Goal: Task Accomplishment & Management: Complete application form

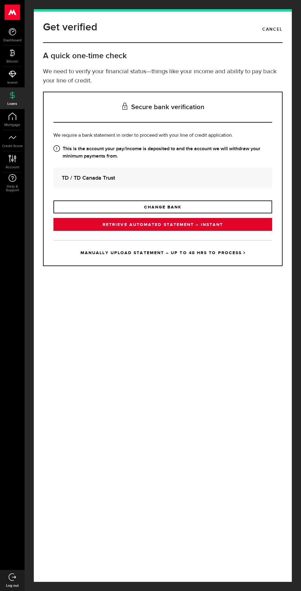
click at [196, 231] on link "RETRIEVE AUTOMATED STATEMENT – INSTANT" at bounding box center [162, 224] width 218 height 13
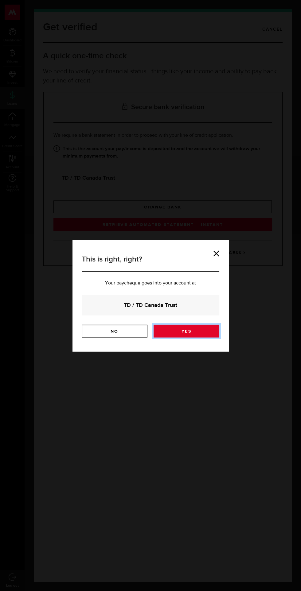
click at [199, 330] on link "Yes" at bounding box center [186, 331] width 66 height 13
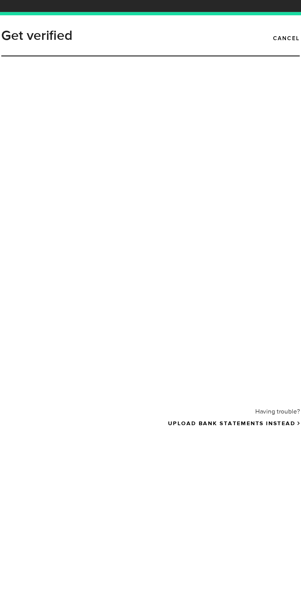
click at [229, 145] on div at bounding box center [162, 173] width 227 height 245
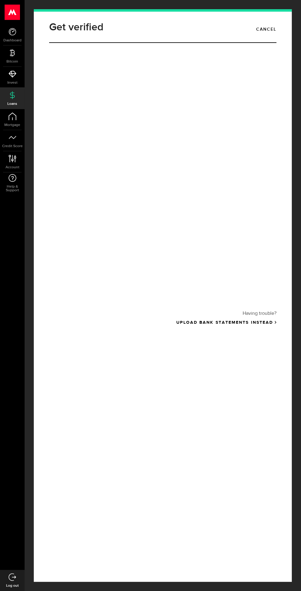
click at [84, 230] on div at bounding box center [162, 173] width 227 height 245
click at [204, 239] on div at bounding box center [162, 173] width 227 height 245
click at [272, 29] on link "Cancel" at bounding box center [266, 29] width 20 height 10
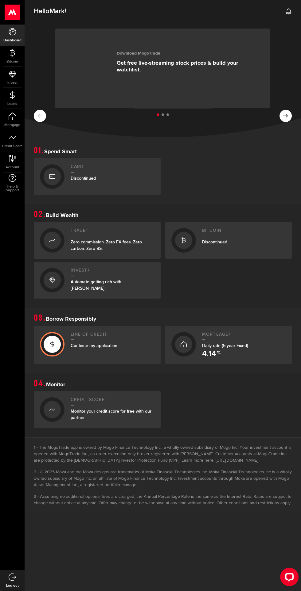
click at [74, 340] on div "Line of credit Continue my application" at bounding box center [113, 345] width 84 height 26
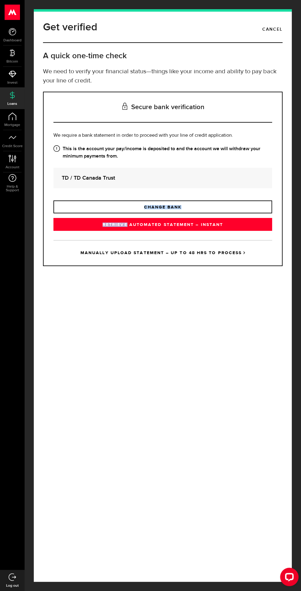
click at [67, 182] on strong "TD / TD Canada Trust" at bounding box center [163, 178] width 202 height 8
click at [80, 182] on strong "TD / TD Canada Trust" at bounding box center [163, 178] width 202 height 8
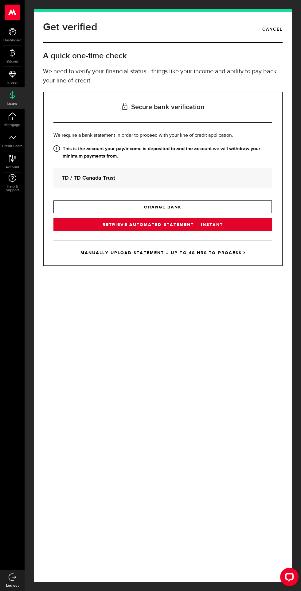
click at [90, 231] on link "RETRIEVE AUTOMATED STATEMENT – INSTANT" at bounding box center [162, 224] width 218 height 13
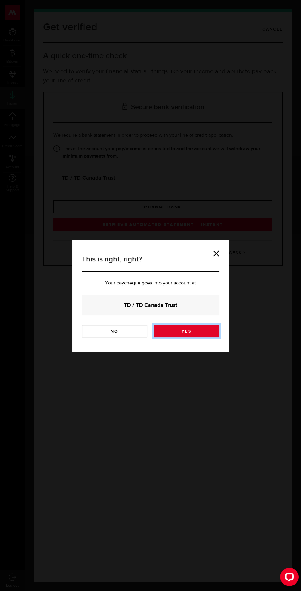
click at [199, 329] on link "Yes" at bounding box center [186, 331] width 66 height 13
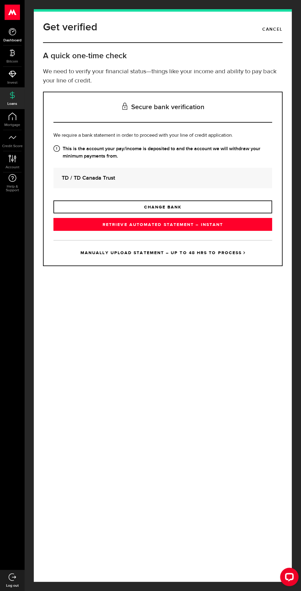
click at [12, 36] on link "Dashboard" at bounding box center [12, 35] width 25 height 21
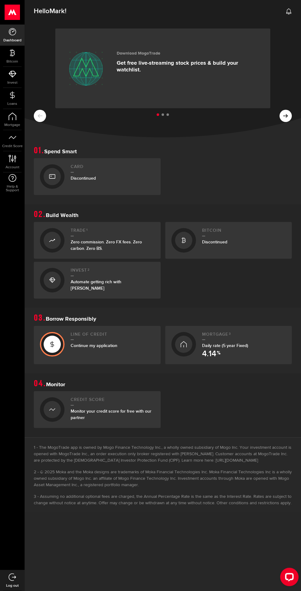
click at [92, 338] on h2 "Line of credit" at bounding box center [113, 336] width 84 height 8
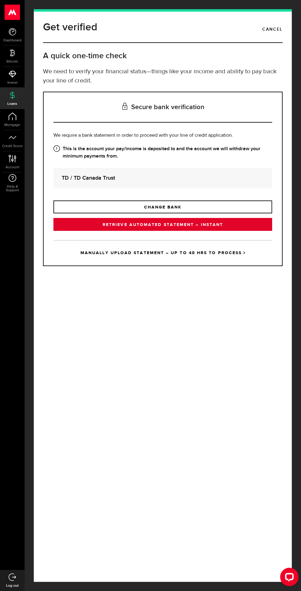
click at [90, 231] on link "RETRIEVE AUTOMATED STATEMENT – INSTANT" at bounding box center [162, 224] width 218 height 13
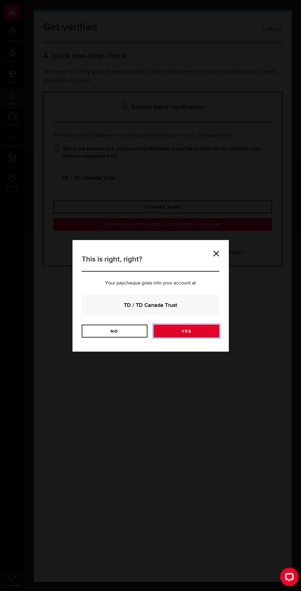
click at [184, 333] on link "Yes" at bounding box center [186, 331] width 66 height 13
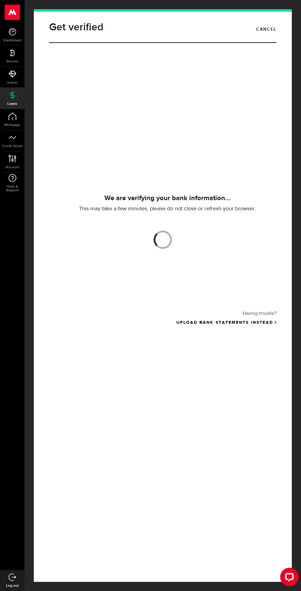
click at [209, 262] on div at bounding box center [162, 173] width 227 height 245
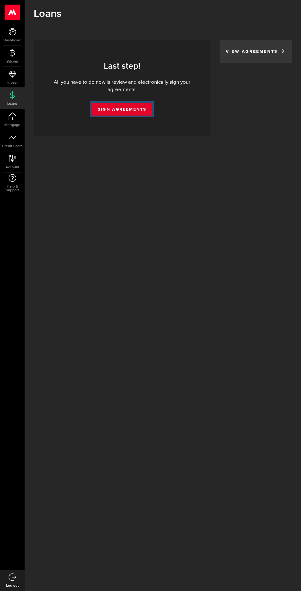
click at [119, 109] on link "Sign Agreements" at bounding box center [121, 109] width 61 height 13
click at [129, 109] on link "Sign Agreements" at bounding box center [121, 109] width 61 height 13
click at [114, 111] on link "Sign Agreements" at bounding box center [121, 109] width 61 height 13
click at [253, 52] on link "View Agreements" at bounding box center [252, 51] width 55 height 4
click at [103, 106] on link "Sign Agreements" at bounding box center [121, 109] width 61 height 13
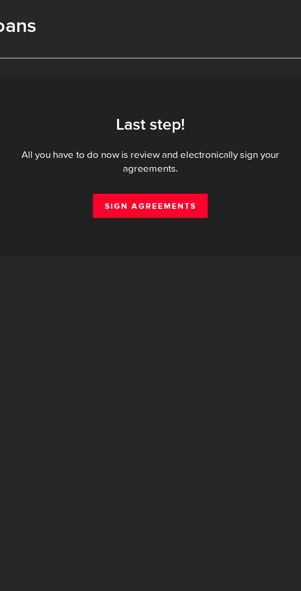
click at [94, 55] on div "Last step! All you have to do now is review and electronically sign your agreem…" at bounding box center [122, 88] width 176 height 96
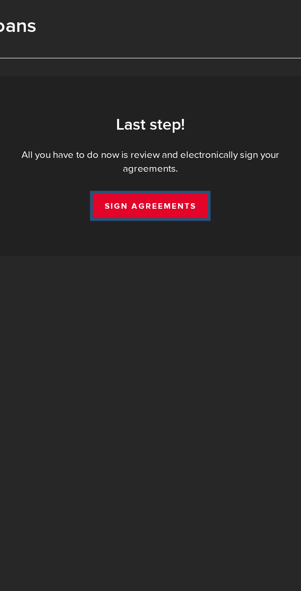
click at [102, 106] on link "Sign Agreements" at bounding box center [121, 109] width 61 height 13
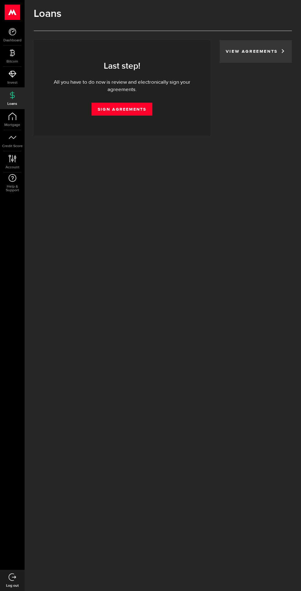
click at [247, 53] on link "View Agreements" at bounding box center [252, 51] width 55 height 4
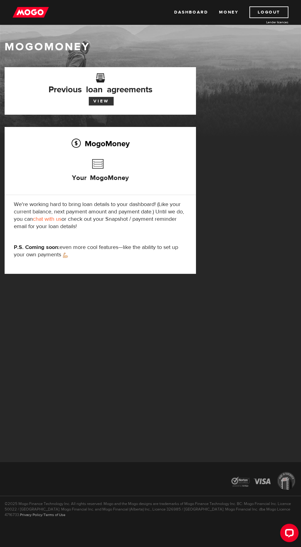
click at [102, 98] on link "View" at bounding box center [101, 101] width 25 height 9
